Goal: Transaction & Acquisition: Purchase product/service

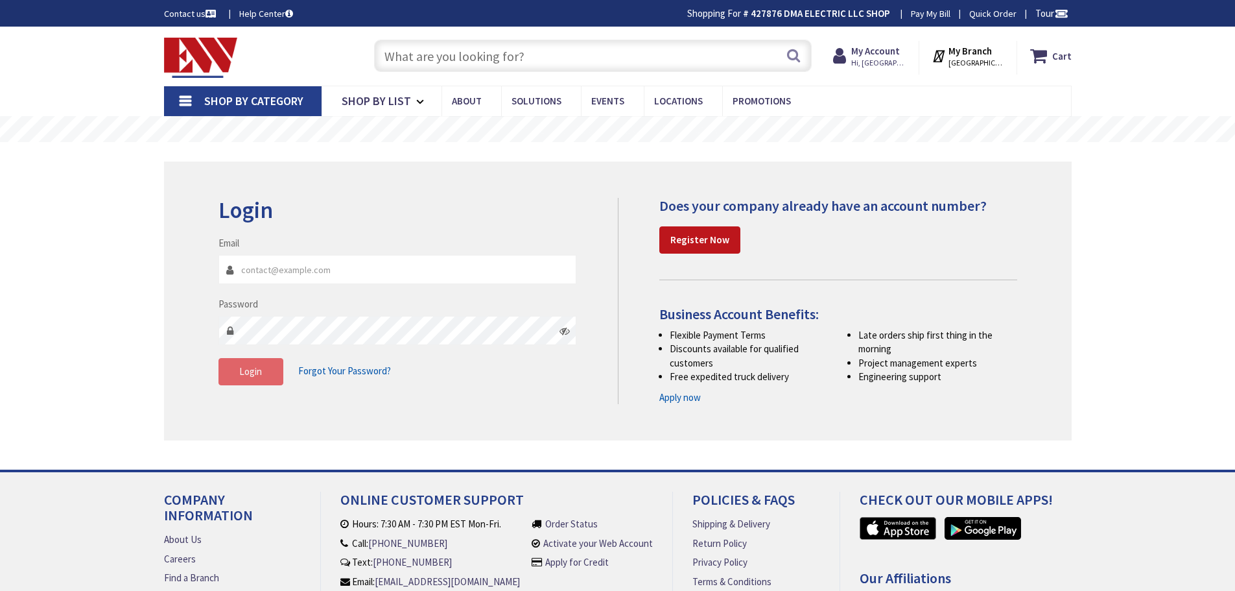
type input "[EMAIL_ADDRESS][DOMAIN_NAME]"
click at [254, 369] on span "Login" at bounding box center [250, 371] width 23 height 12
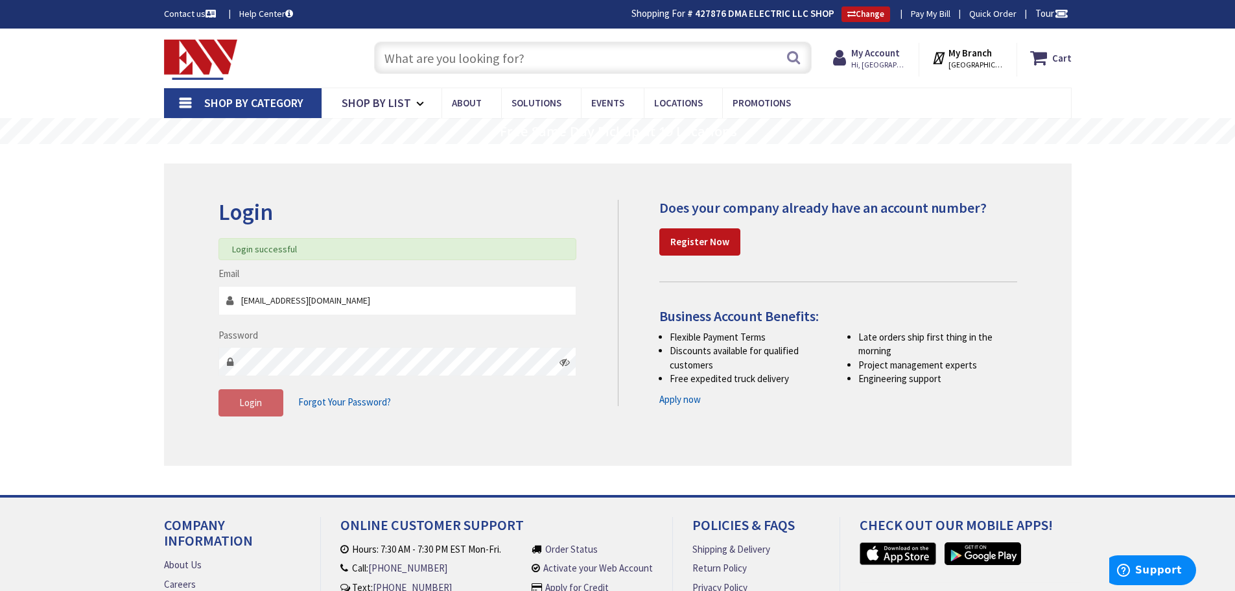
click at [442, 55] on input "text" at bounding box center [593, 57] width 438 height 32
type input "b"
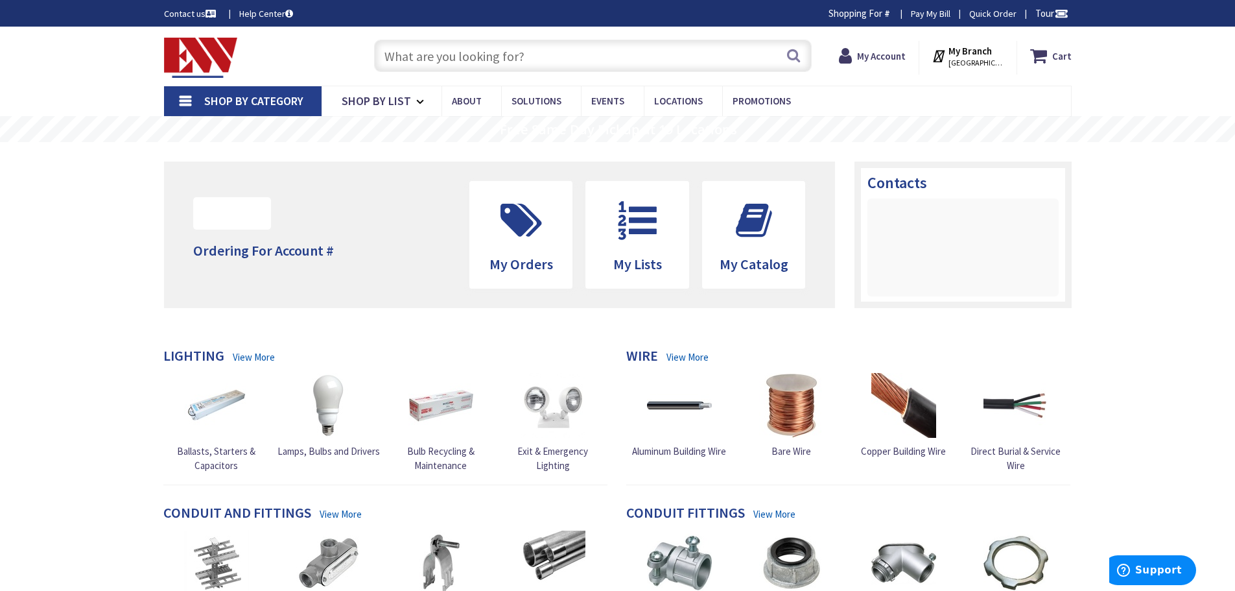
click at [505, 49] on input "text" at bounding box center [593, 56] width 438 height 32
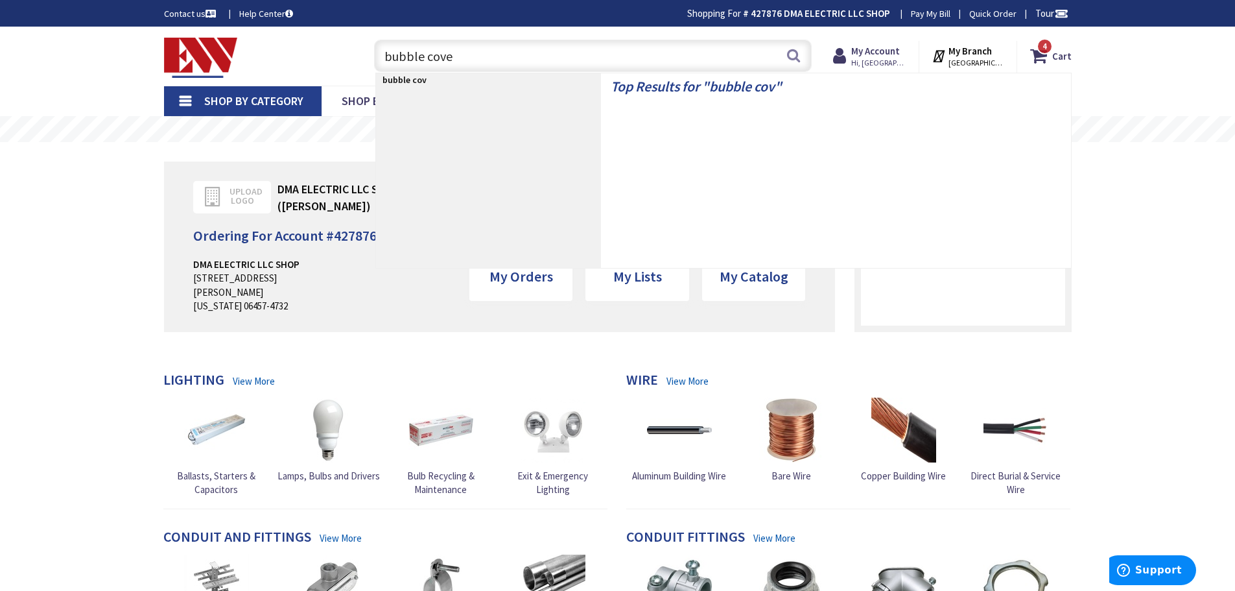
type input "bubble cover"
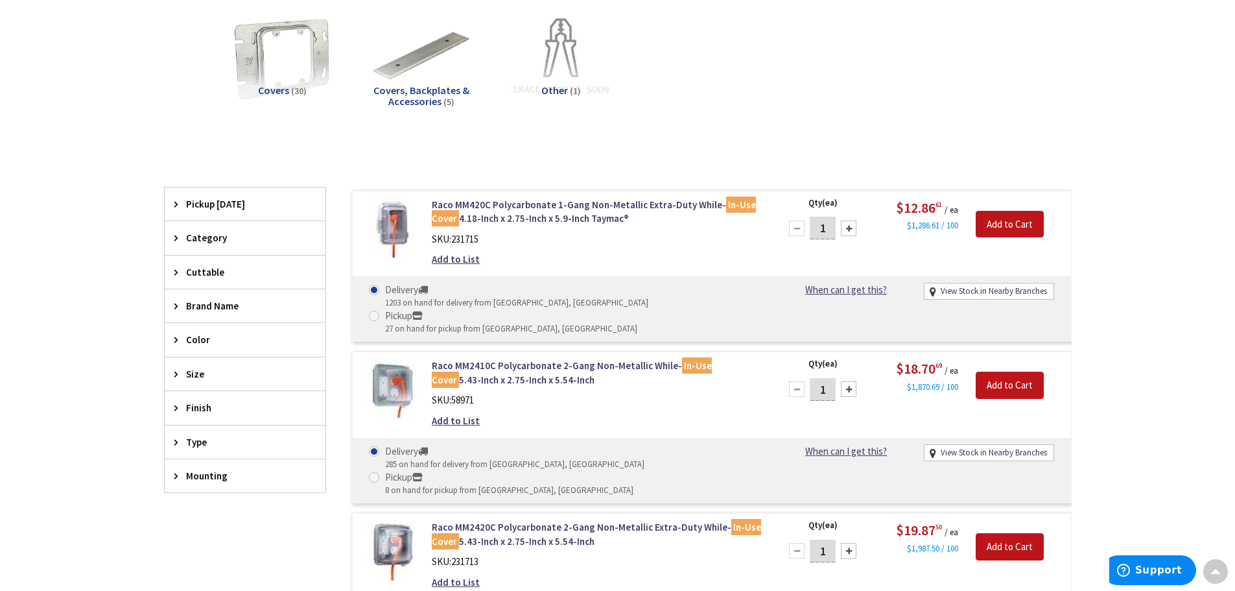
scroll to position [196, 0]
